Goal: Information Seeking & Learning: Learn about a topic

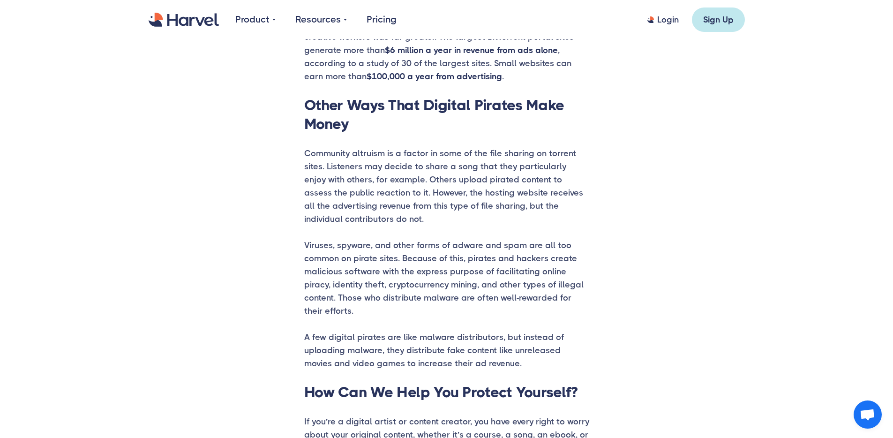
scroll to position [25, 0]
click at [364, 124] on h2 "Other Ways That Digital Pirates Make Money" at bounding box center [446, 114] width 285 height 37
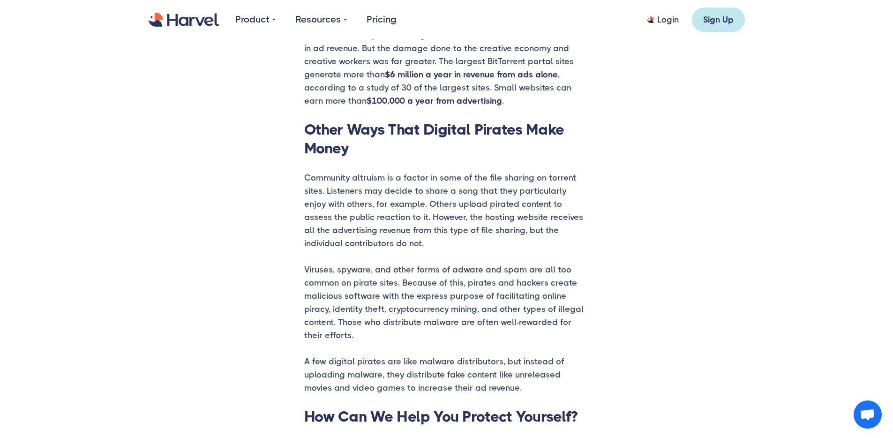
scroll to position [1489, 0]
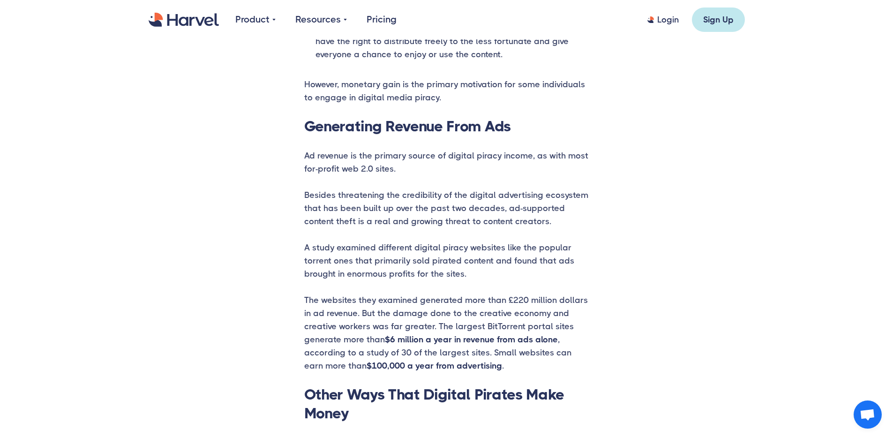
scroll to position [1225, 0]
drag, startPoint x: 302, startPoint y: 195, endPoint x: 523, endPoint y: 223, distance: 222.0
click at [526, 223] on div "Regardless of how you slice it, piracy is a criminal offense. There are many pe…" at bounding box center [446, 101] width 622 height 1650
drag, startPoint x: 308, startPoint y: 244, endPoint x: 581, endPoint y: 273, distance: 274.8
click at [581, 273] on p "A study examined different digital piracy websites like the popular torrent one…" at bounding box center [446, 259] width 285 height 39
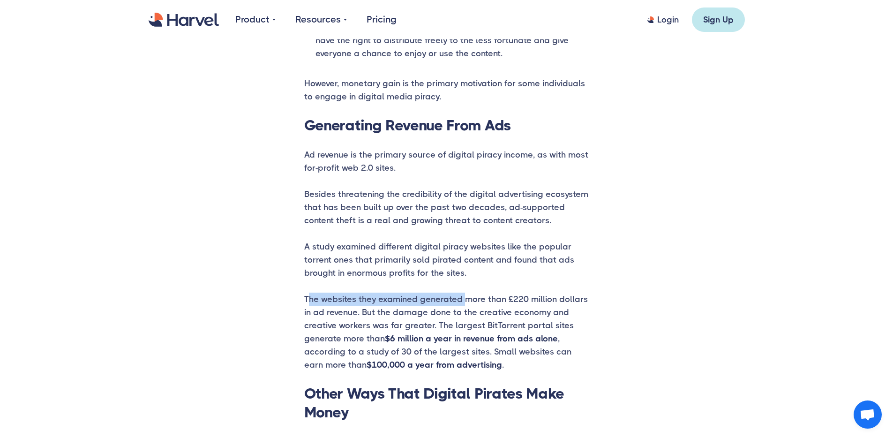
drag, startPoint x: 322, startPoint y: 294, endPoint x: 455, endPoint y: 296, distance: 132.6
click at [457, 296] on p "The websites they examined generated more than £220 million dollars in ad reven…" at bounding box center [446, 331] width 285 height 79
drag, startPoint x: 307, startPoint y: 301, endPoint x: 279, endPoint y: 303, distance: 28.2
click at [305, 301] on p "The websites they examined generated more than £220 million dollars in ad reven…" at bounding box center [446, 331] width 285 height 79
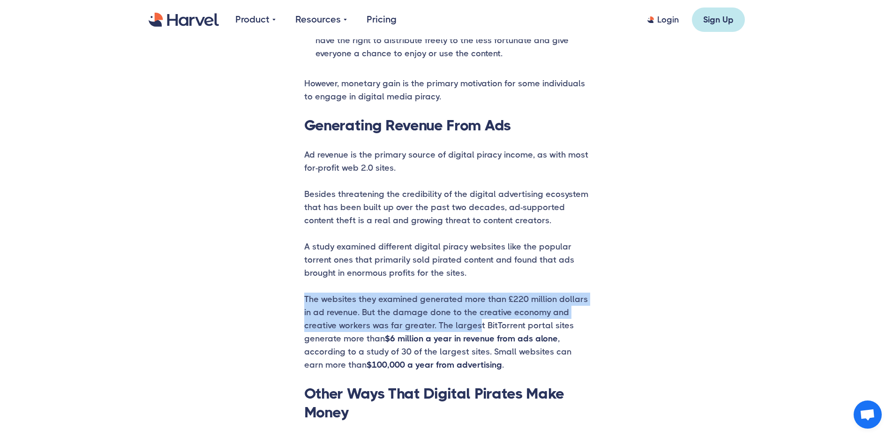
drag, startPoint x: 443, startPoint y: 329, endPoint x: 380, endPoint y: 318, distance: 64.2
click at [378, 318] on p "The websites they examined generated more than £220 million dollars in ad reven…" at bounding box center [446, 331] width 285 height 79
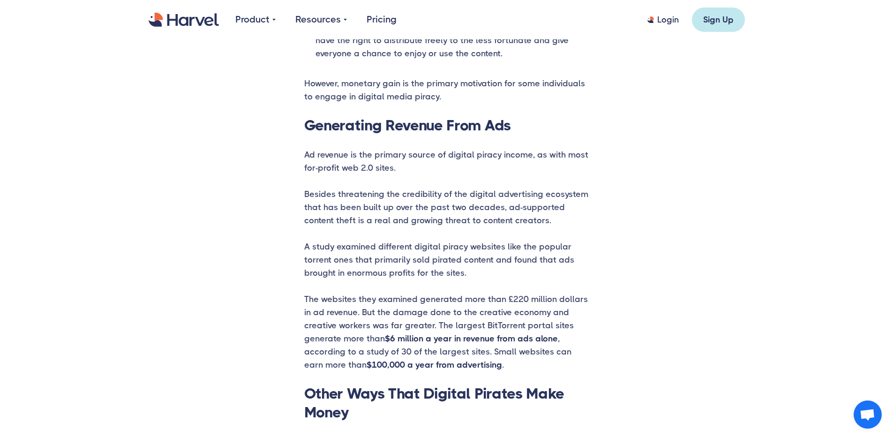
click at [538, 336] on p "The websites they examined generated more than £220 million dollars in ad reven…" at bounding box center [446, 331] width 285 height 79
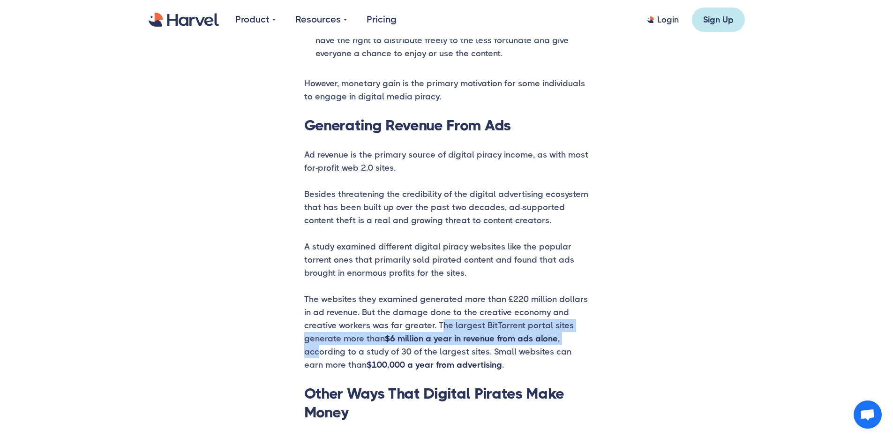
drag, startPoint x: 407, startPoint y: 323, endPoint x: 533, endPoint y: 342, distance: 127.8
click at [533, 342] on p "The websites they examined generated more than £220 million dollars in ad reven…" at bounding box center [446, 331] width 285 height 79
drag, startPoint x: 520, startPoint y: 341, endPoint x: 496, endPoint y: 340, distance: 24.4
click at [519, 341] on p "The websites they examined generated more than £220 million dollars in ad reven…" at bounding box center [446, 331] width 285 height 79
click at [419, 331] on p "The websites they examined generated more than £220 million dollars in ad reven…" at bounding box center [446, 331] width 285 height 79
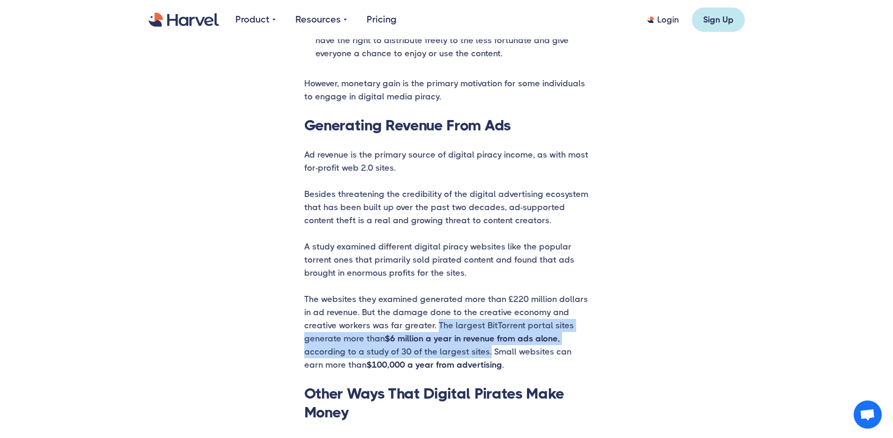
drag, startPoint x: 402, startPoint y: 325, endPoint x: 423, endPoint y: 350, distance: 32.2
click at [423, 350] on p "The websites they examined generated more than £220 million dollars in ad reven…" at bounding box center [446, 331] width 285 height 79
copy p "The largest BitTorrent portal sites generate more than $6 million a year in rev…"
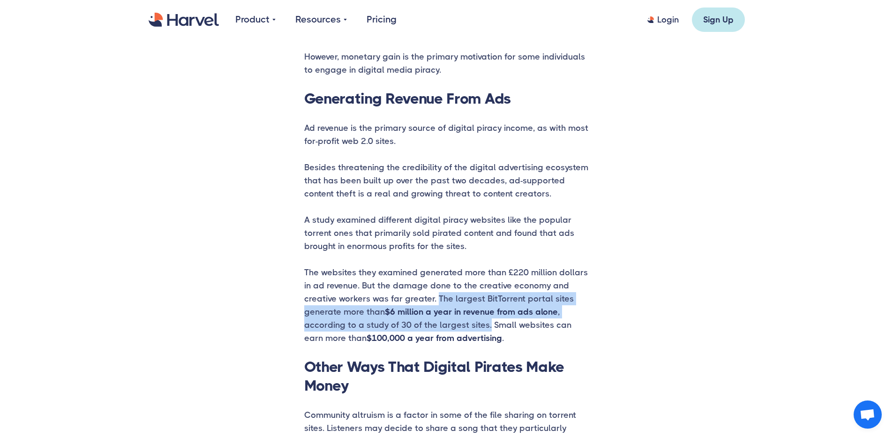
scroll to position [1261, 0]
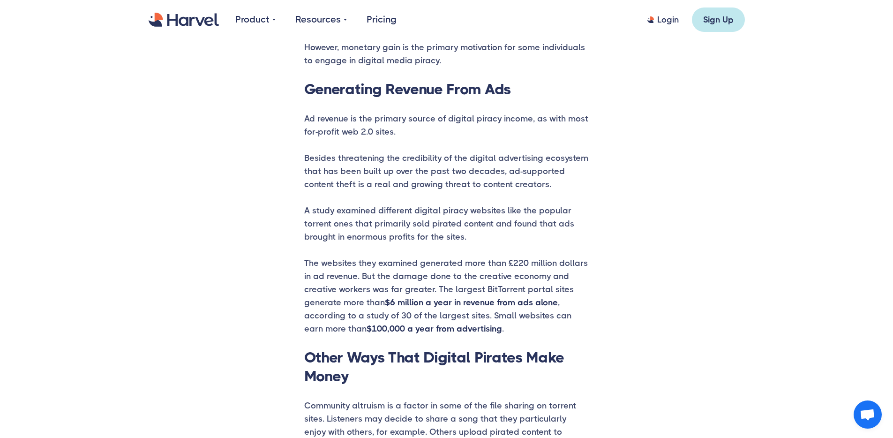
click at [135, 112] on div "Regardless of how you slice it, piracy is a criminal offense. There are many pe…" at bounding box center [446, 65] width 622 height 1650
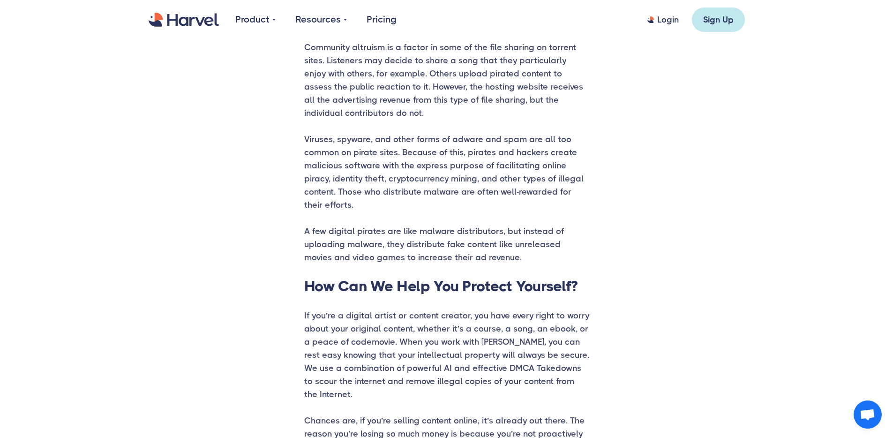
scroll to position [1611, 0]
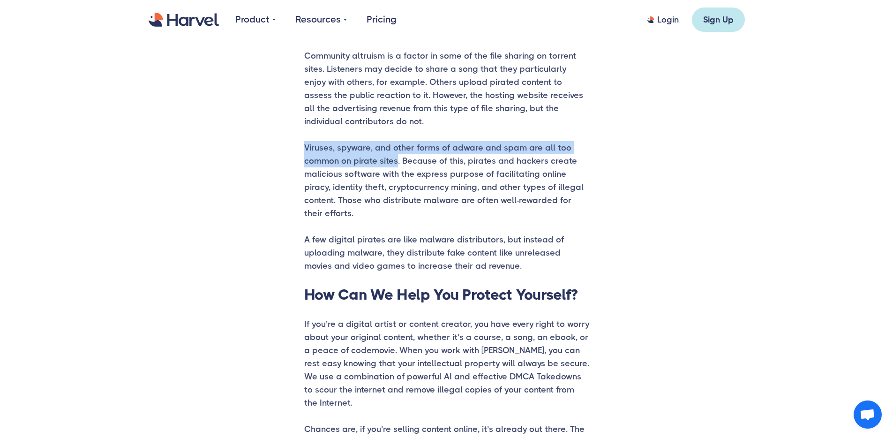
drag, startPoint x: 310, startPoint y: 146, endPoint x: 396, endPoint y: 158, distance: 86.6
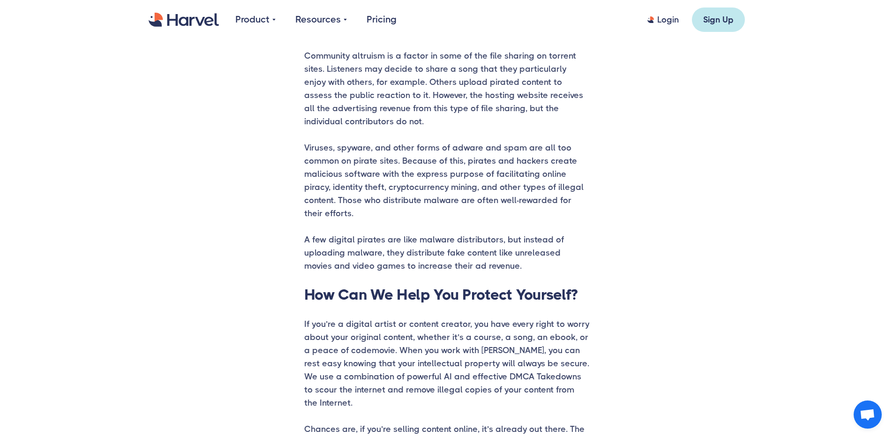
click at [505, 198] on p "Viruses, spyware, and other forms of adware and spam are all too common on pira…" at bounding box center [446, 180] width 285 height 79
drag, startPoint x: 578, startPoint y: 185, endPoint x: 300, endPoint y: 185, distance: 278.4
drag, startPoint x: 521, startPoint y: 164, endPoint x: 472, endPoint y: 164, distance: 48.7
click at [521, 165] on p "Viruses, spyware, and other forms of adware and spam are all too common on pira…" at bounding box center [446, 180] width 285 height 79
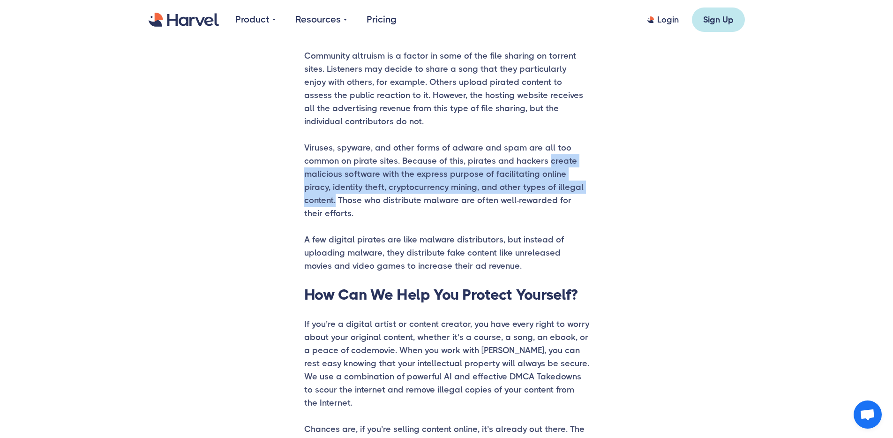
drag, startPoint x: 542, startPoint y: 161, endPoint x: 582, endPoint y: 186, distance: 47.3
click at [582, 186] on p "Viruses, spyware, and other forms of adware and spam are all too common on pira…" at bounding box center [446, 180] width 285 height 79
copy p "create malicious software with the express purpose of facilitating online pirac…"
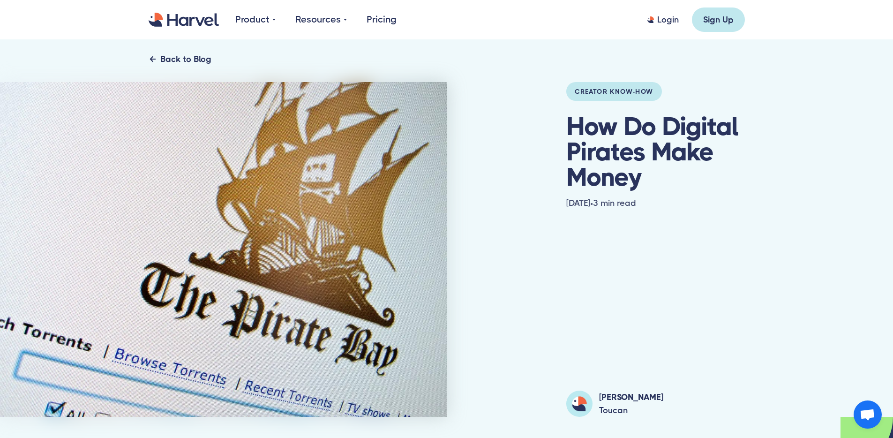
scroll to position [0, 0]
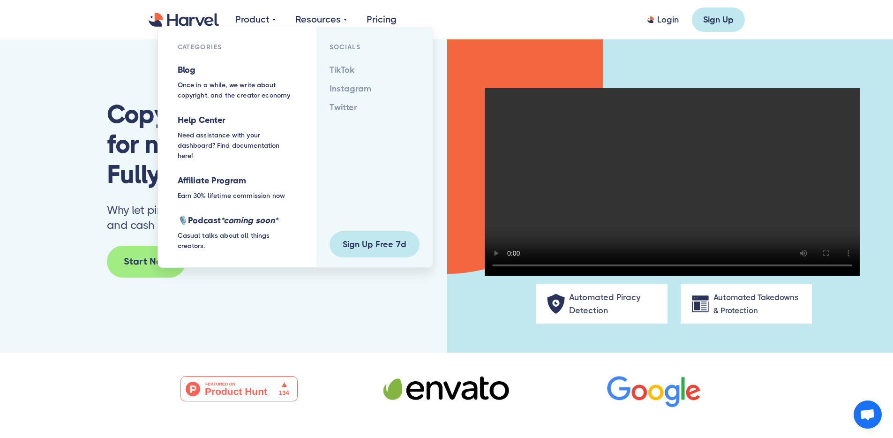
scroll to position [25, 0]
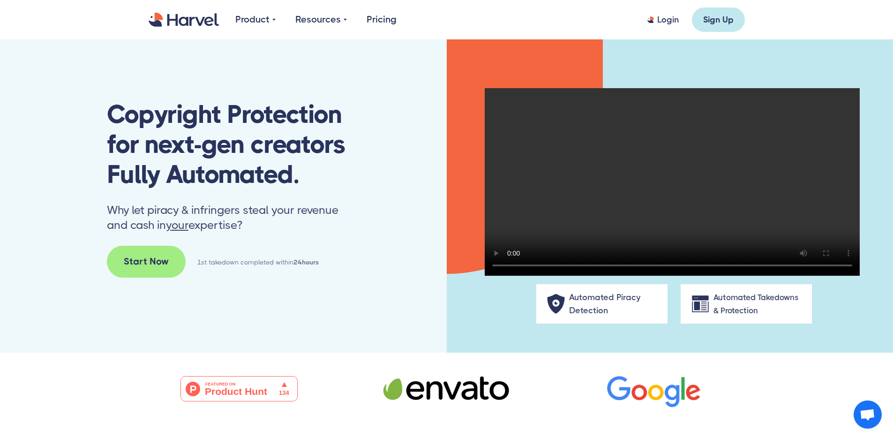
click at [213, 21] on img "home" at bounding box center [184, 20] width 70 height 15
